Goal: Find specific page/section: Find specific page/section

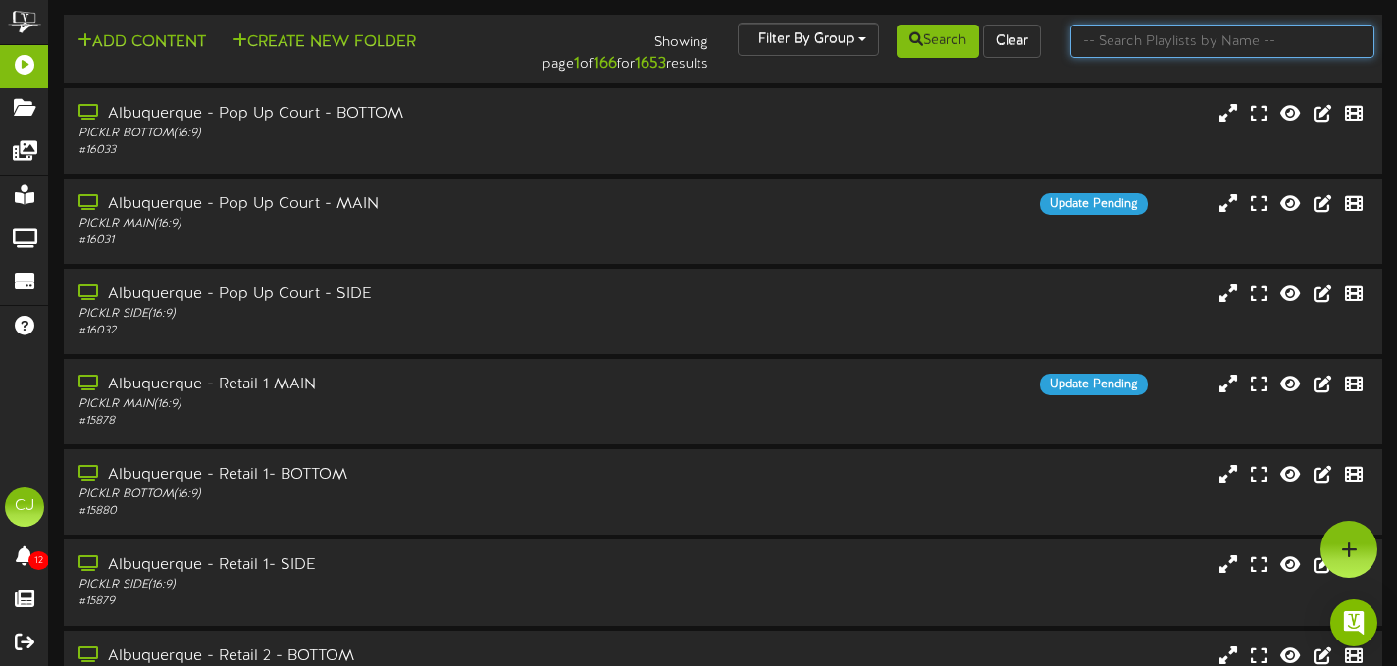
click at [1128, 45] on input "text" at bounding box center [1223, 41] width 304 height 33
type input "[GEOGRAPHIC_DATA]"
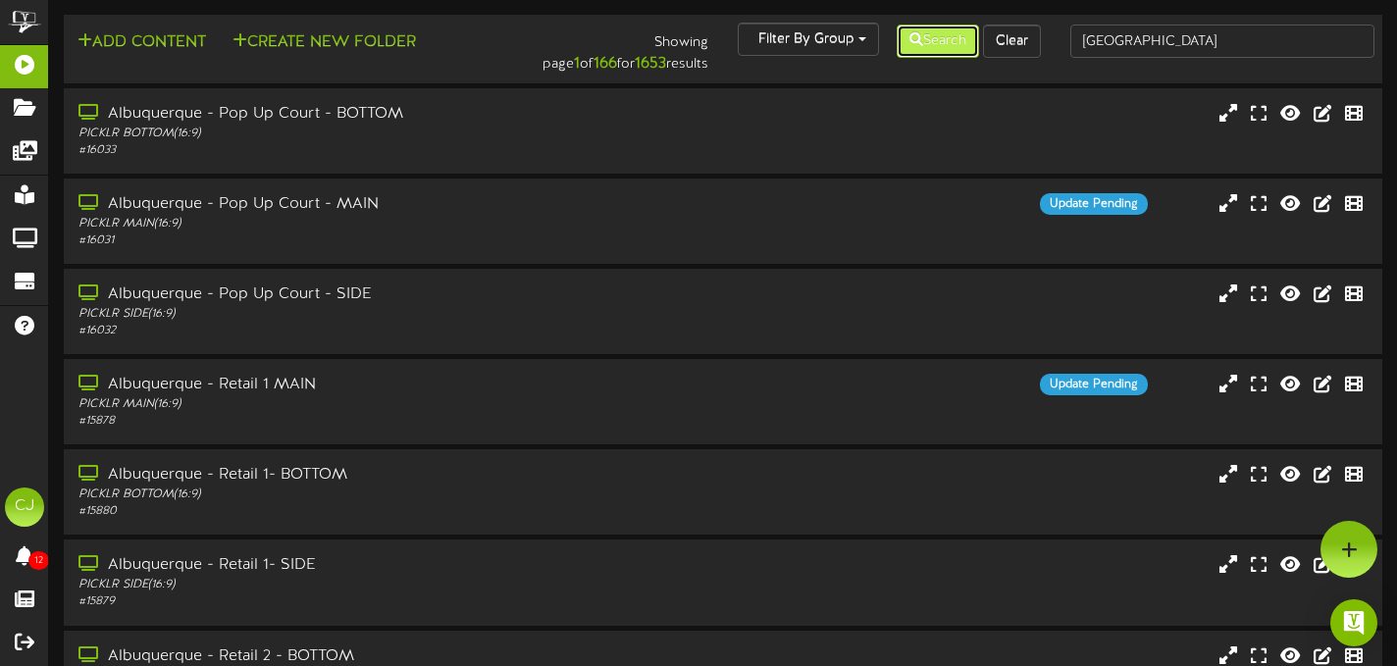
click at [949, 35] on button "Search" at bounding box center [938, 41] width 82 height 33
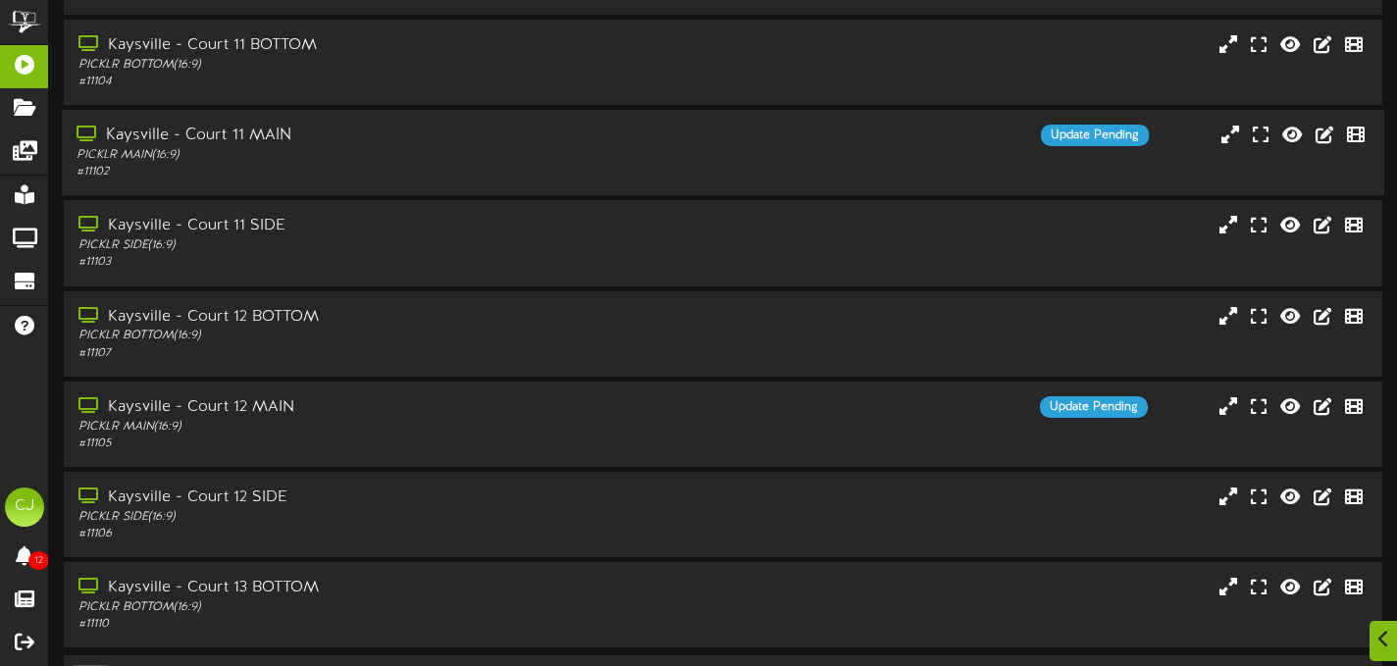
scroll to position [371, 0]
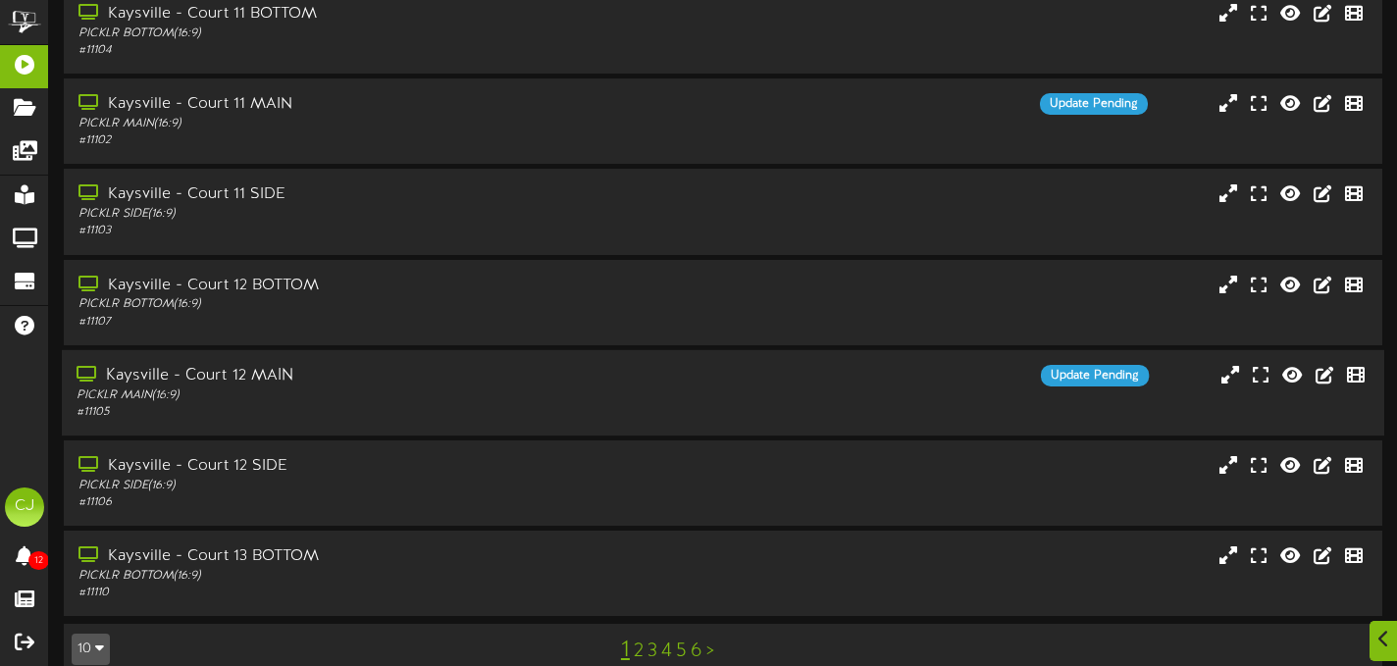
click at [537, 401] on div "PICKLR MAIN ( 16:9 )" at bounding box center [338, 396] width 522 height 17
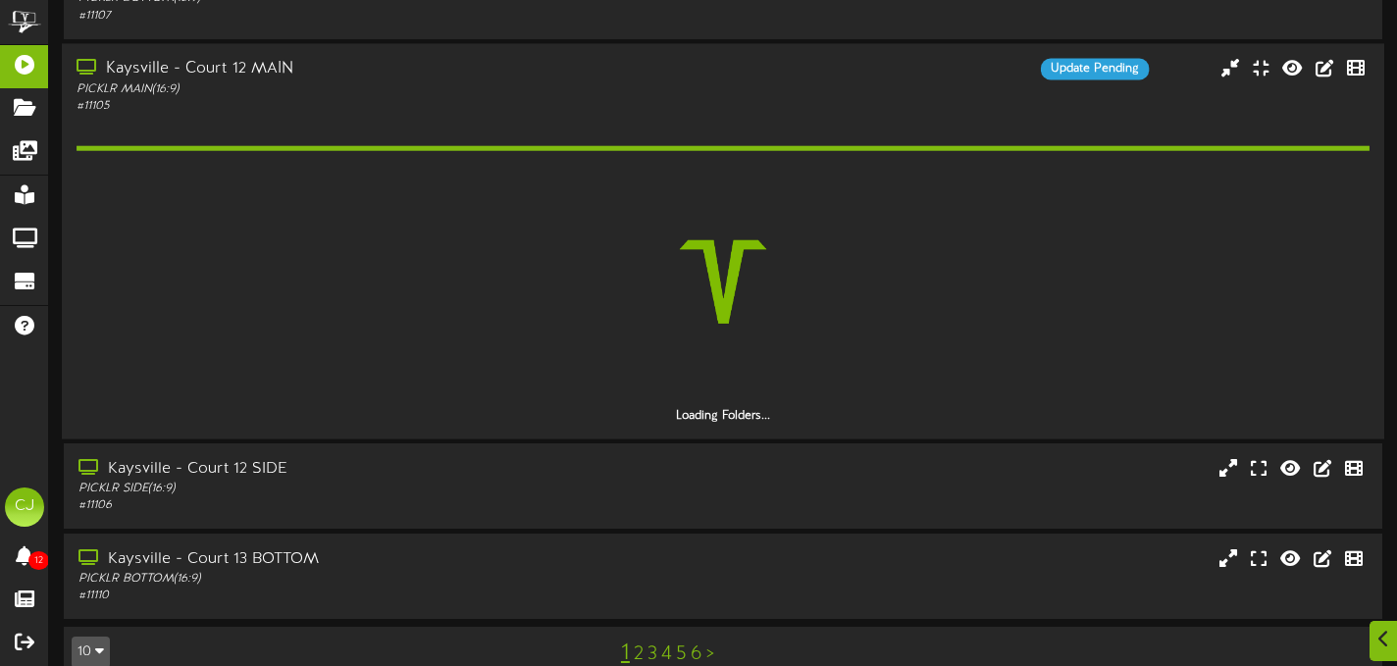
scroll to position [676, 0]
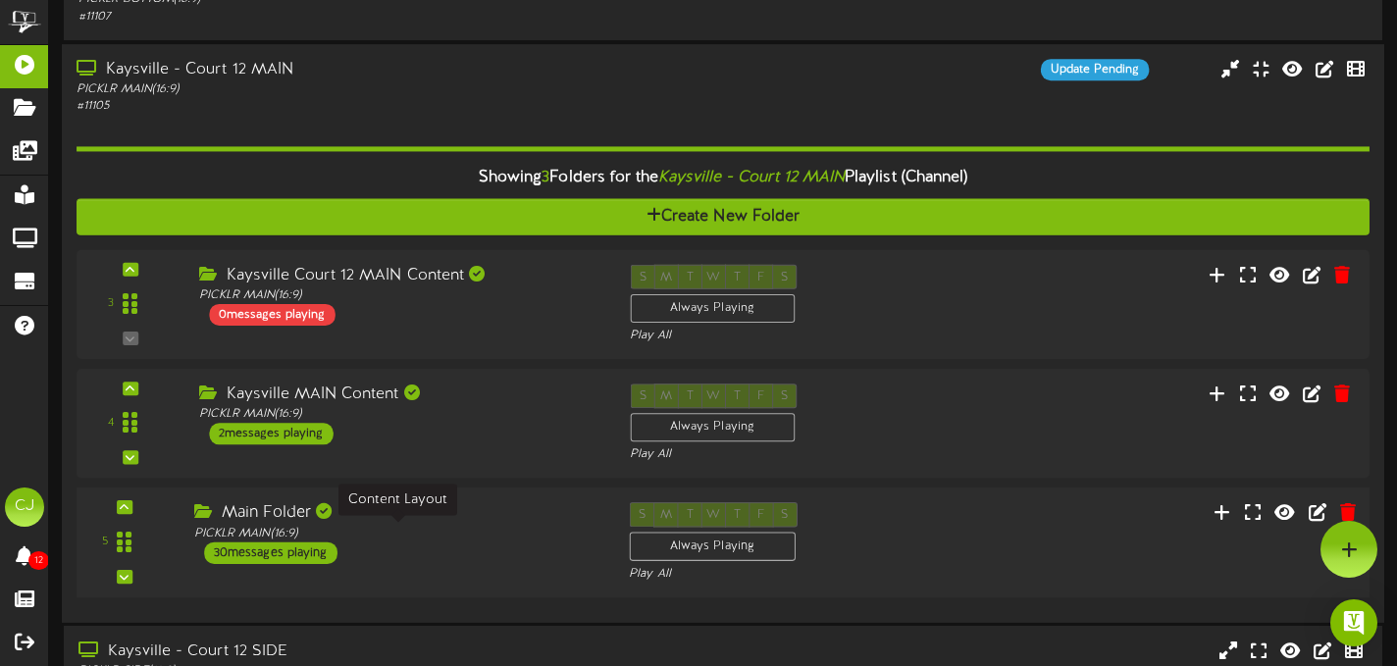
click at [511, 535] on div "PICKLR MAIN ( 16:9 )" at bounding box center [396, 533] width 405 height 17
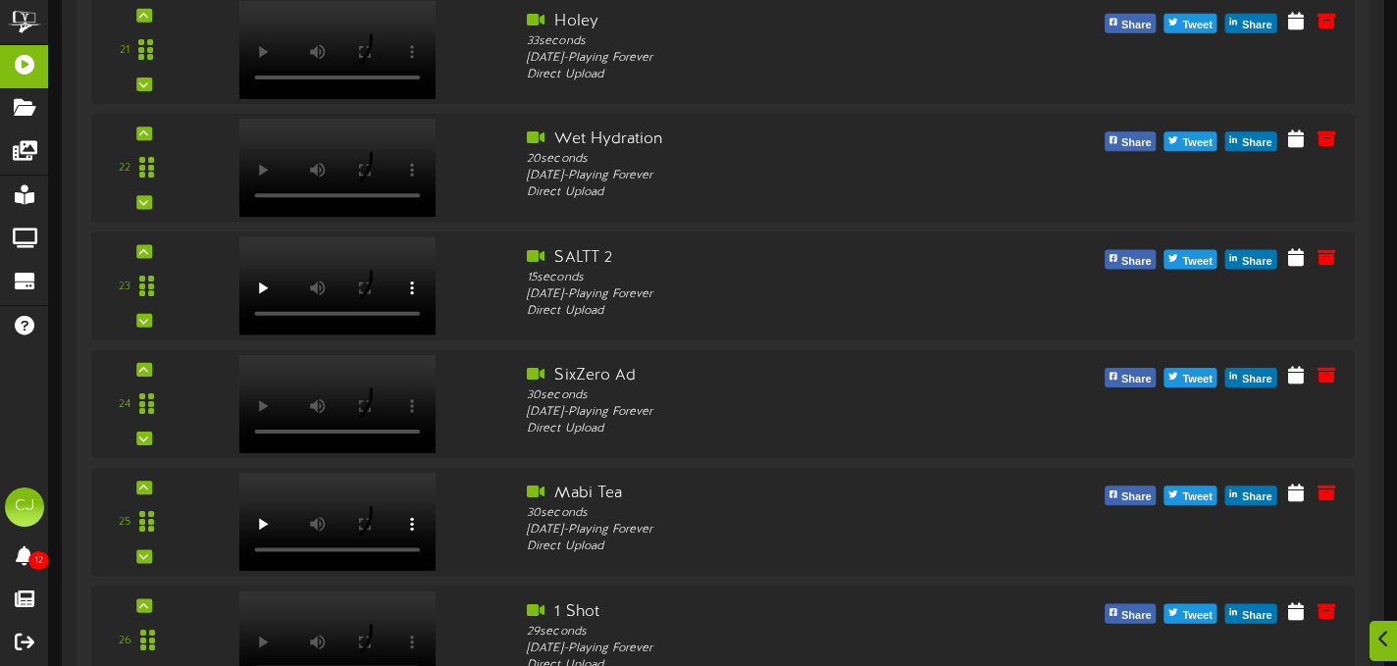
scroll to position [4547, 0]
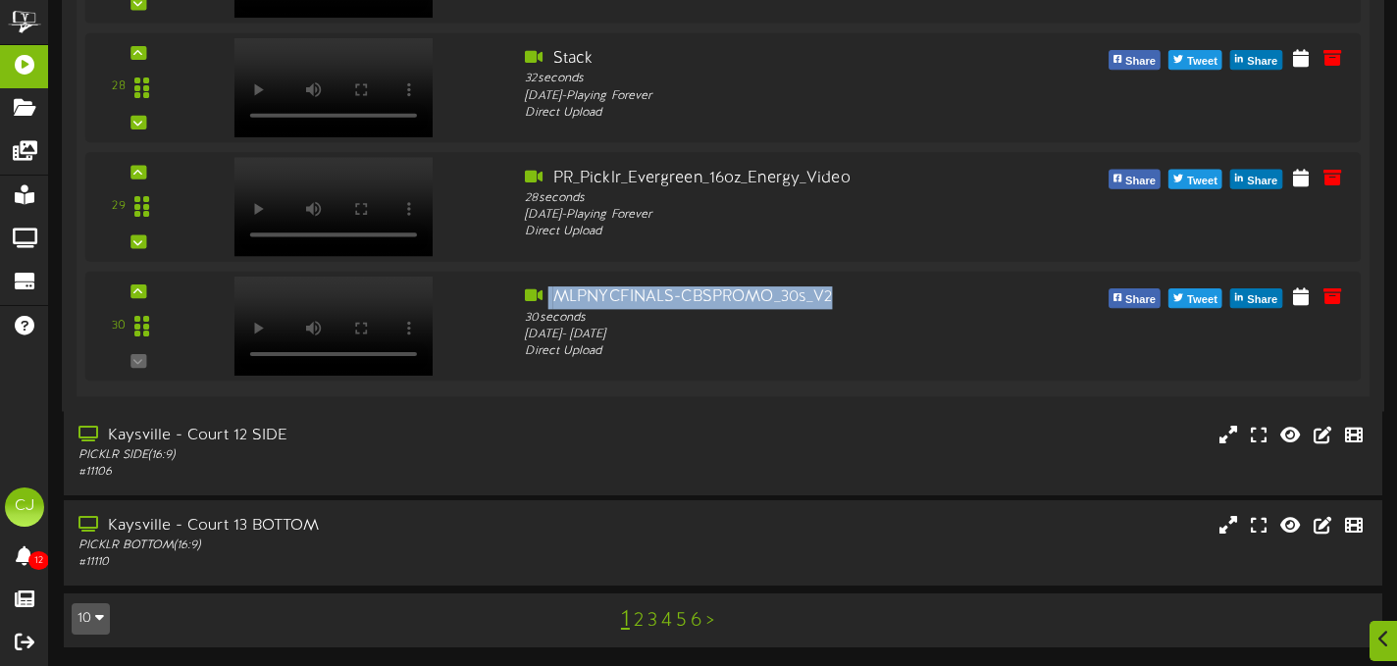
drag, startPoint x: 847, startPoint y: 295, endPoint x: 658, endPoint y: 271, distance: 190.0
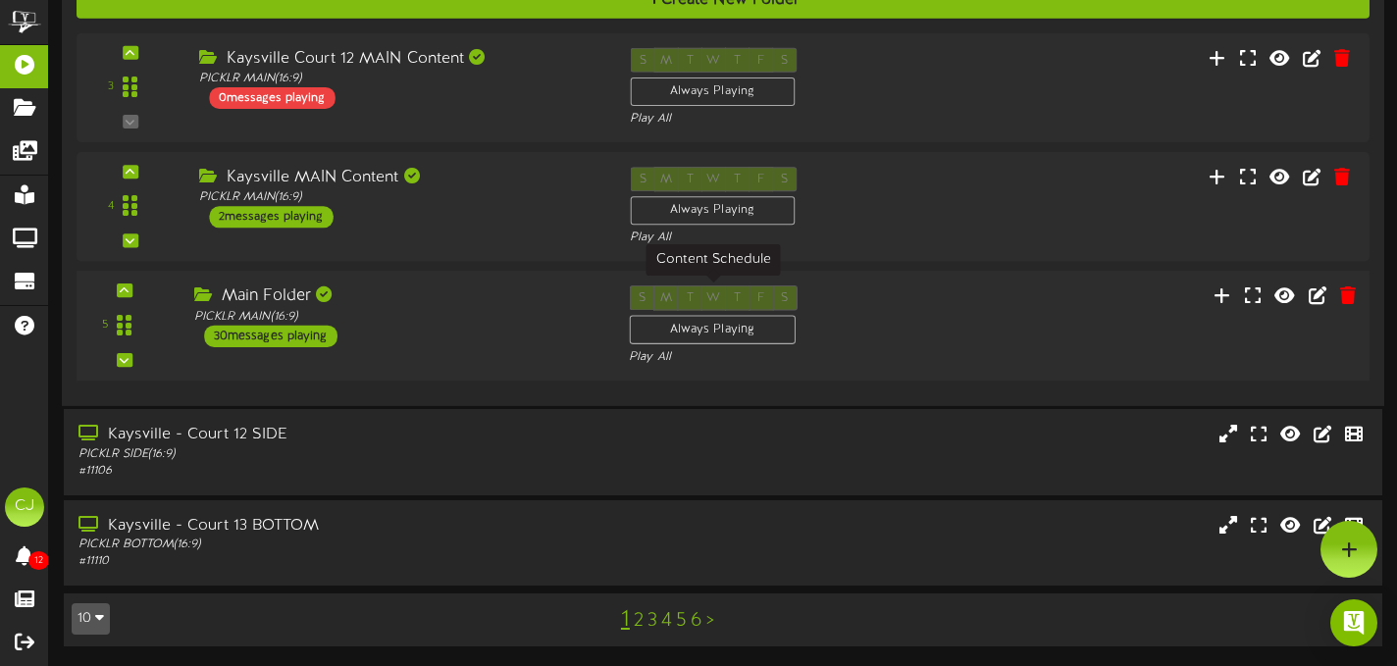
scroll to position [893, 0]
click at [1006, 309] on div "5 Main Folder" at bounding box center [723, 326] width 1306 height 80
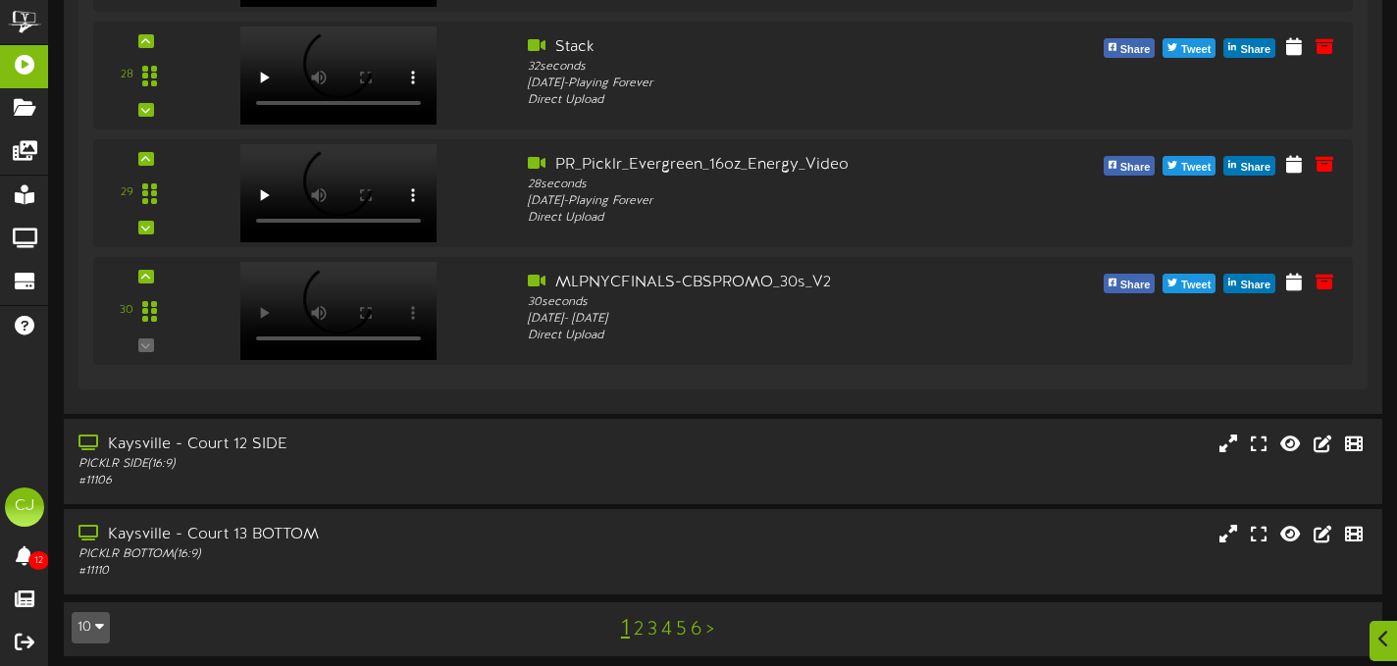
scroll to position [4542, 0]
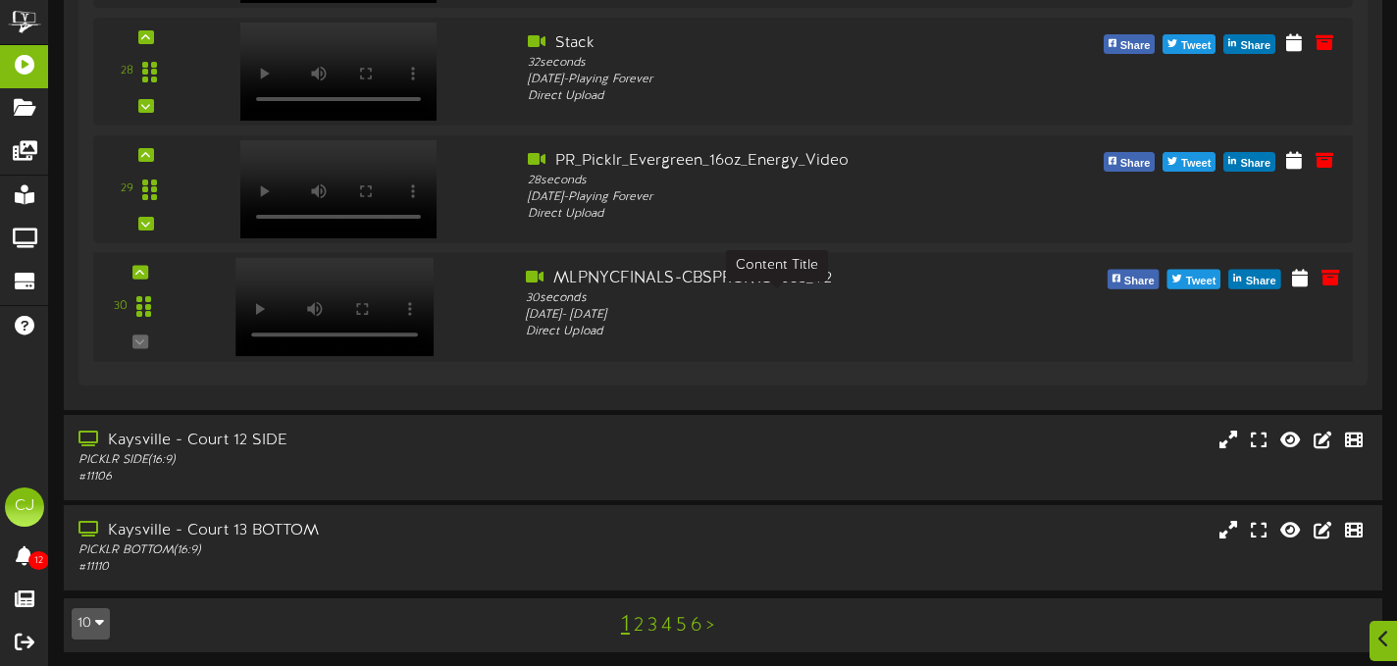
click at [751, 290] on div "MLPNYCFINALS-CBSPROMO_30s_V2" at bounding box center [776, 279] width 500 height 23
drag, startPoint x: 882, startPoint y: 303, endPoint x: 565, endPoint y: 295, distance: 317.0
click at [565, 290] on div "MLPNYCFINALS-CBSPROMO_30s_V2" at bounding box center [776, 279] width 500 height 23
click at [1173, 583] on div "Kaysville - Court 13 BOTTOM PICKLR BOTTOM ( 16:9 ) # 11110" at bounding box center [723, 547] width 1323 height 85
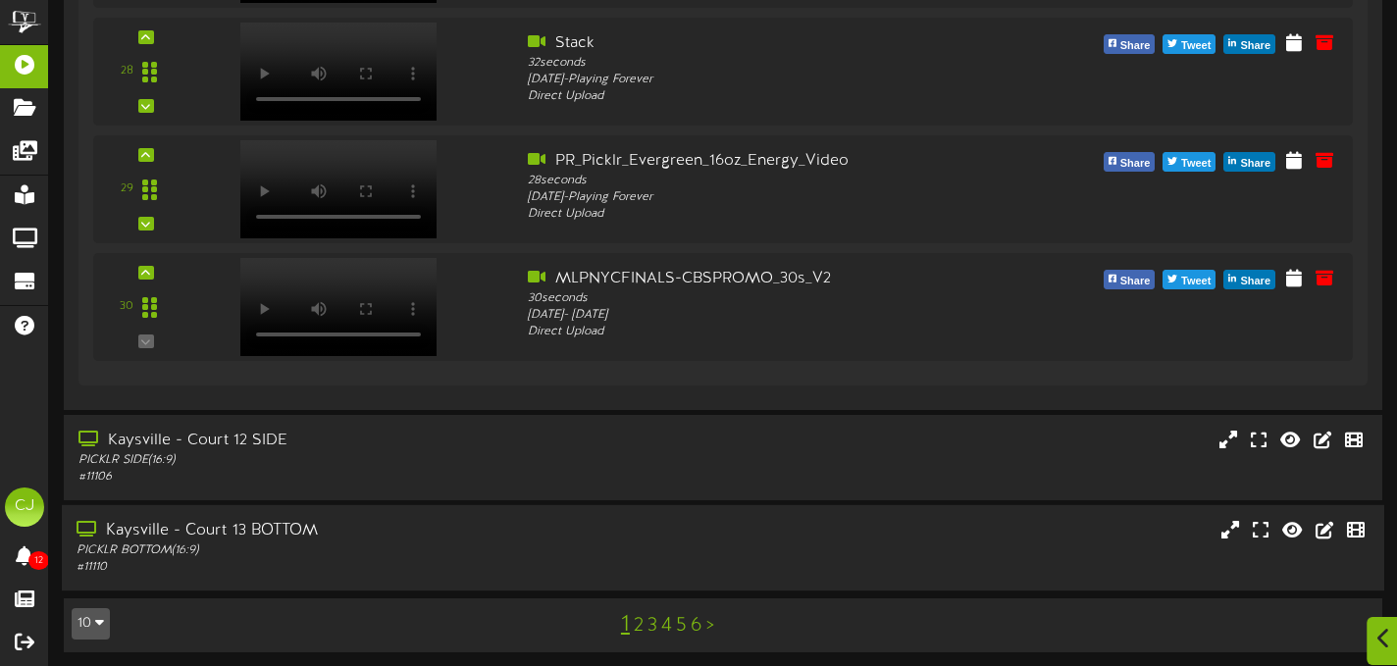
click at [1389, 624] on div at bounding box center [1383, 641] width 33 height 48
click at [1350, 620] on img "Open Intercom Messenger" at bounding box center [1354, 623] width 26 height 26
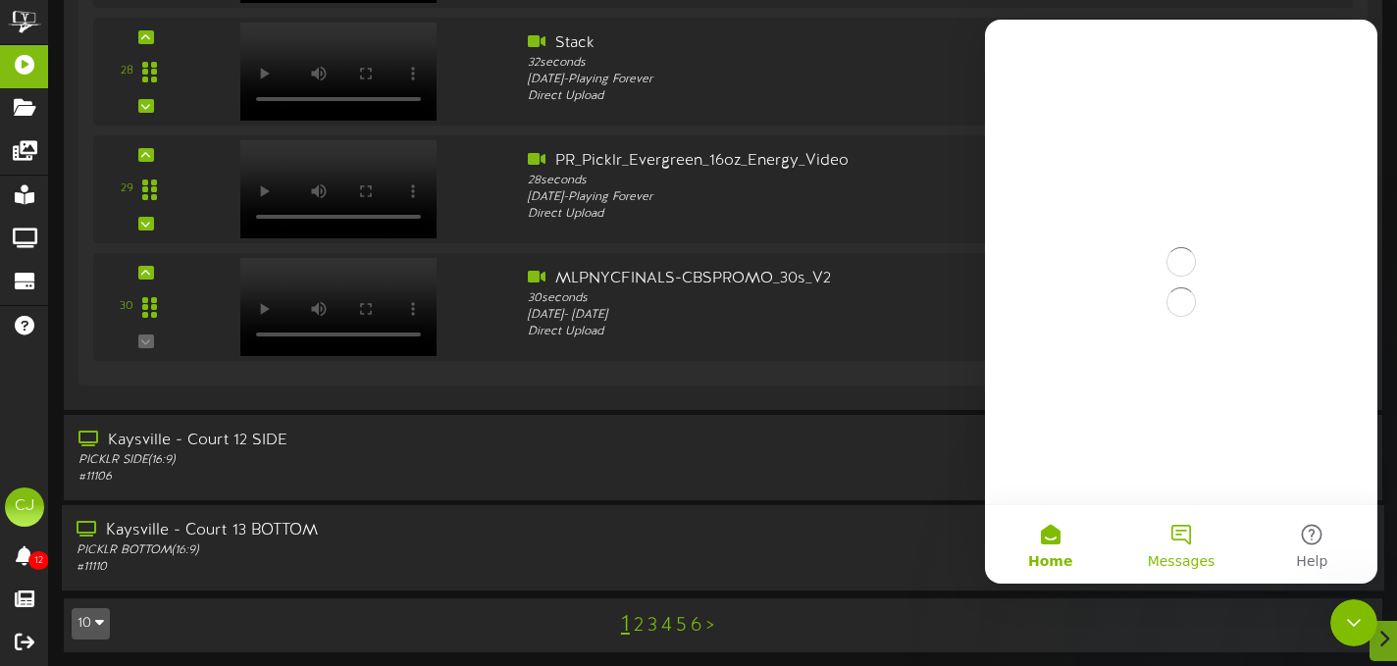
scroll to position [0, 0]
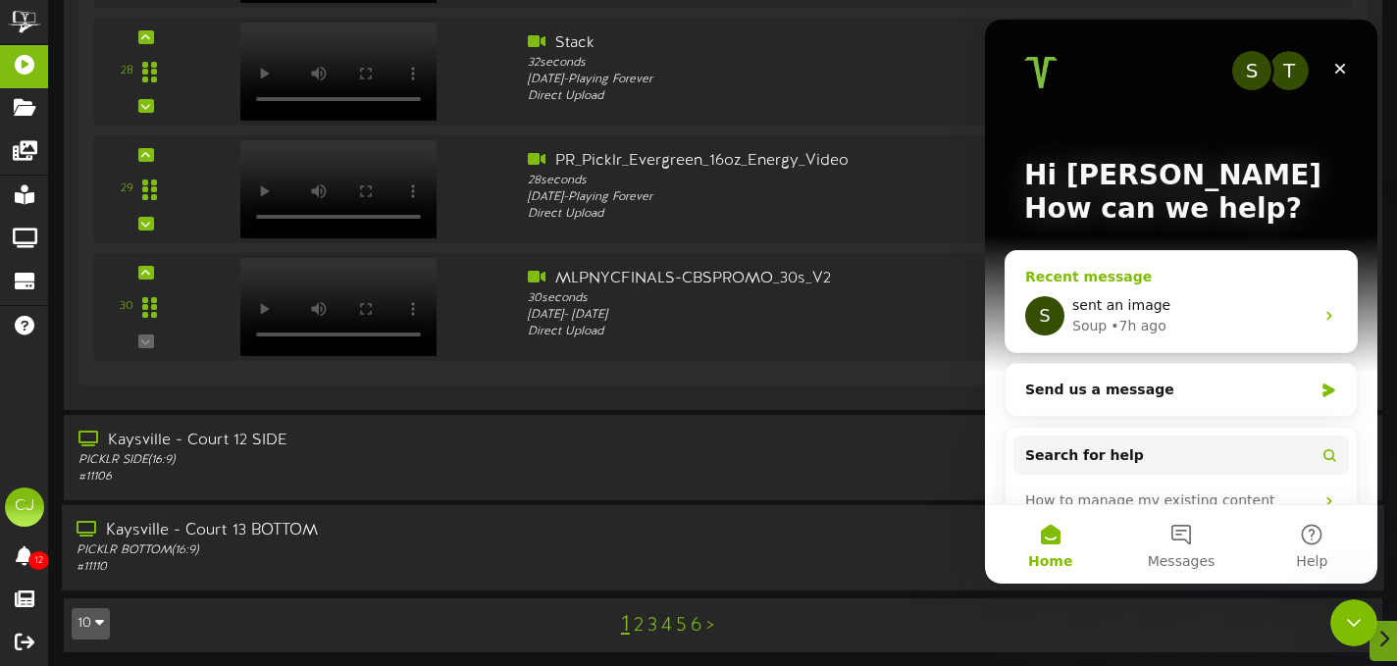
click at [1192, 300] on div "sent an image" at bounding box center [1193, 305] width 241 height 21
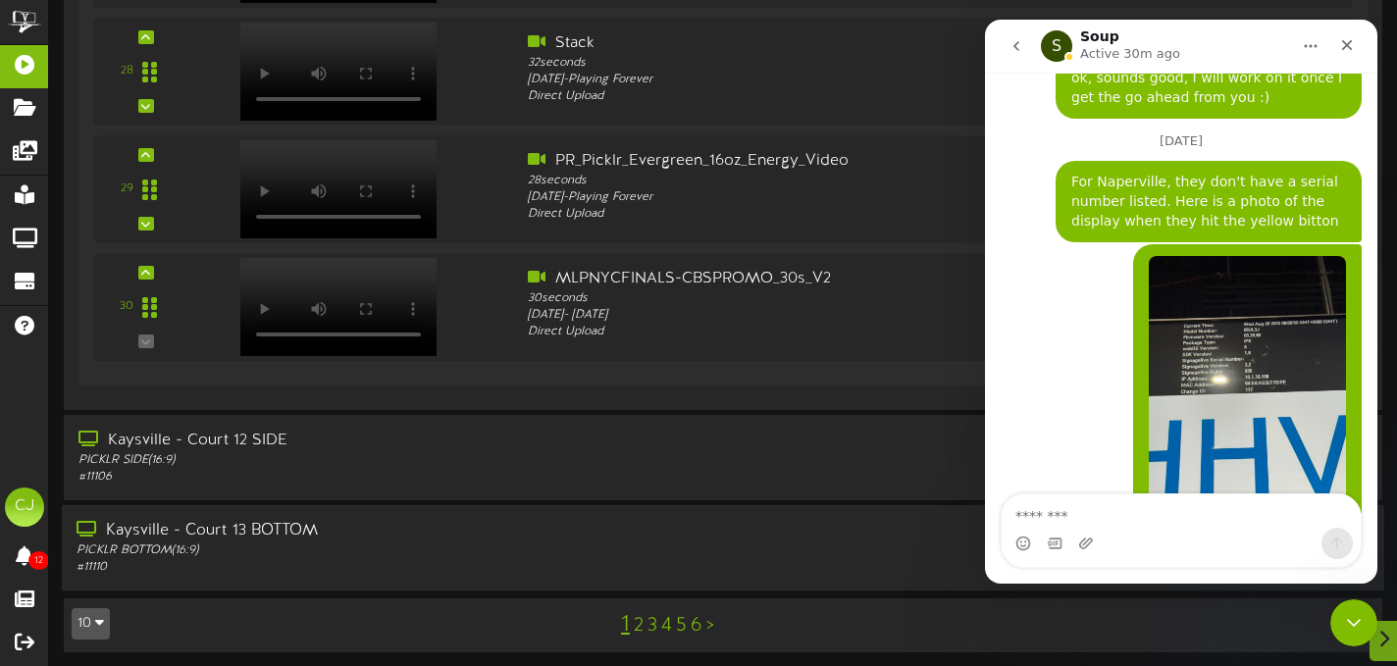
scroll to position [2178, 0]
click at [1073, 526] on textarea "Message…" at bounding box center [1181, 511] width 359 height 33
type textarea "*****"
click at [1357, 50] on div "Close" at bounding box center [1347, 44] width 35 height 35
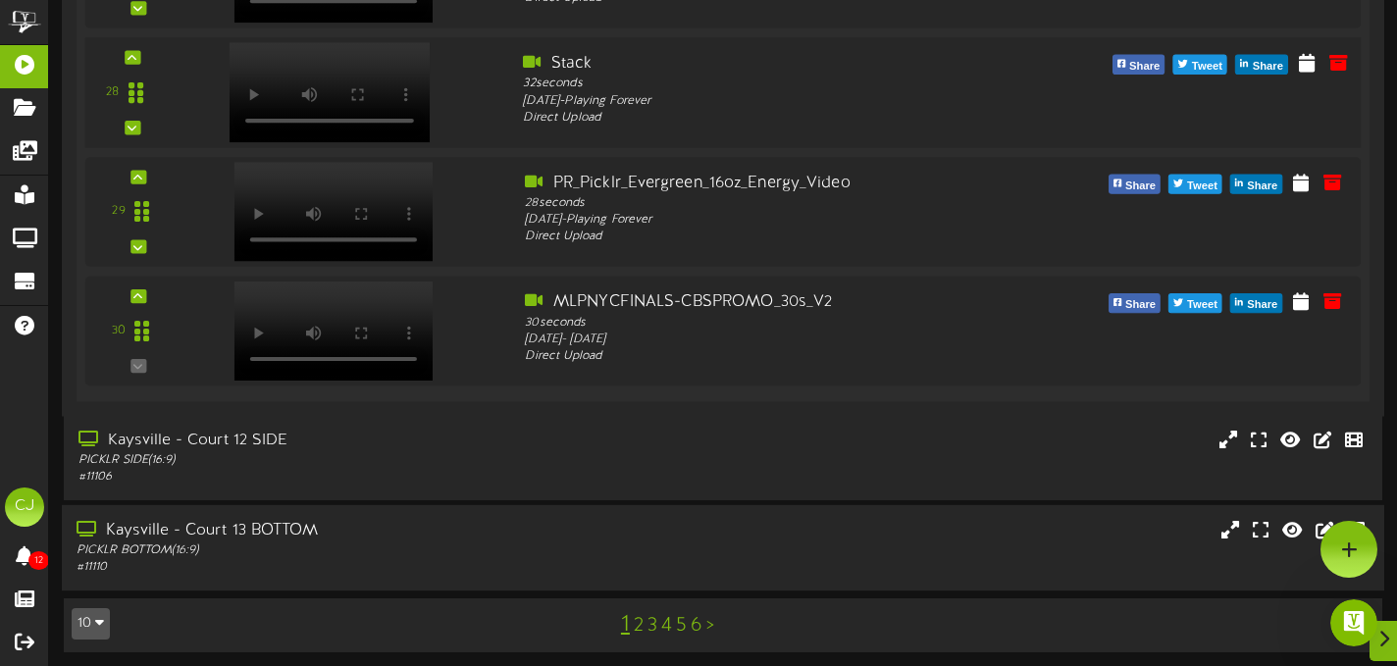
scroll to position [2229, 0]
